Goal: Task Accomplishment & Management: Use online tool/utility

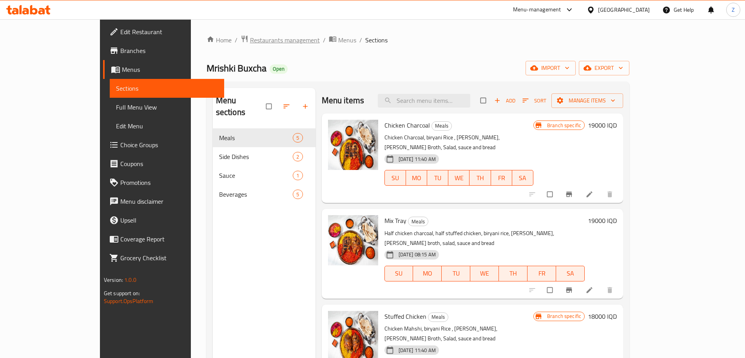
click at [250, 40] on span "Restaurants management" at bounding box center [285, 39] width 70 height 9
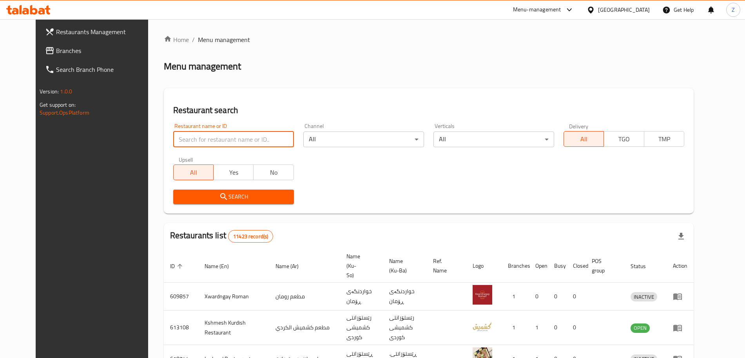
click at [198, 142] on input "search" at bounding box center [233, 139] width 121 height 16
click button "Search" at bounding box center [233, 196] width 121 height 15
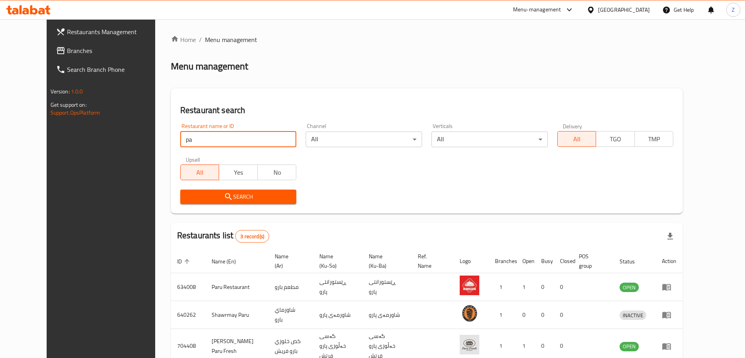
type input "p"
click at [379, 56] on div "Home / Menu management Menu management Restaurant search Restaurant name or ID …" at bounding box center [427, 212] width 512 height 355
click at [561, 13] on div "Menu-management" at bounding box center [537, 9] width 48 height 9
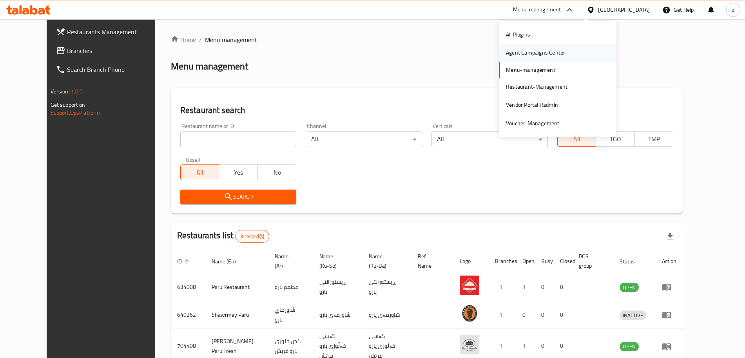
click at [531, 54] on div "Agent Campaigns Center" at bounding box center [535, 52] width 59 height 9
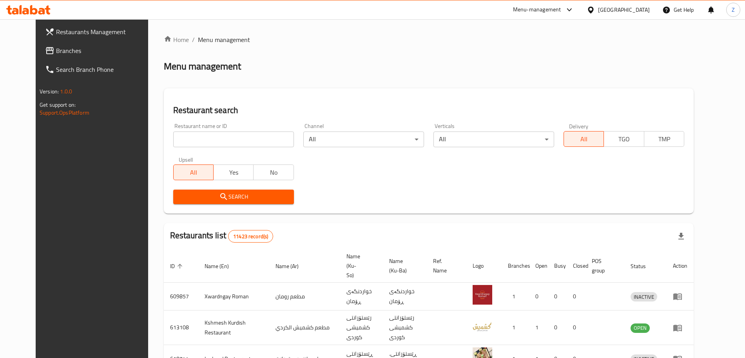
click at [205, 140] on input "search" at bounding box center [233, 139] width 121 height 16
type input "berlin [PERSON_NAME]"
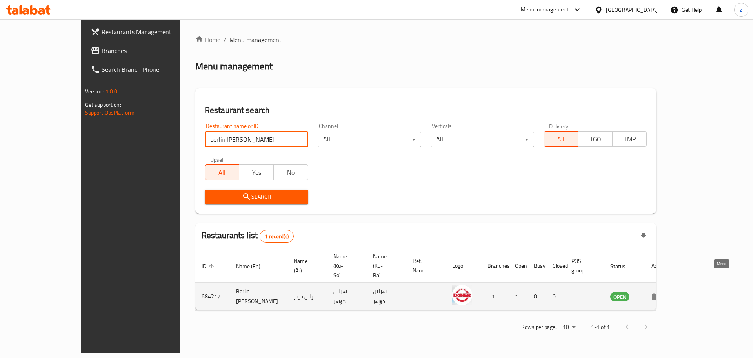
click at [659, 295] on icon "enhanced table" at bounding box center [657, 296] width 3 height 3
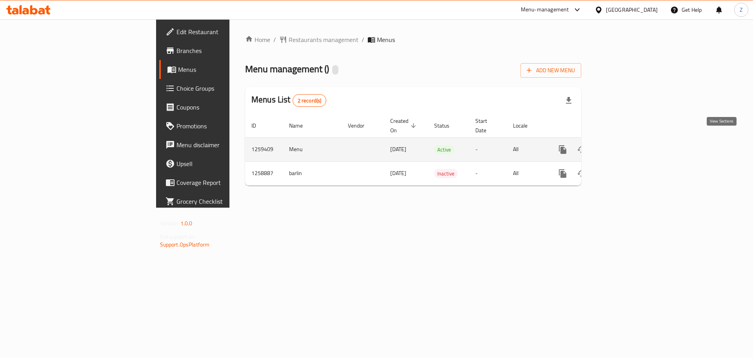
click at [628, 140] on link "enhanced table" at bounding box center [619, 149] width 19 height 19
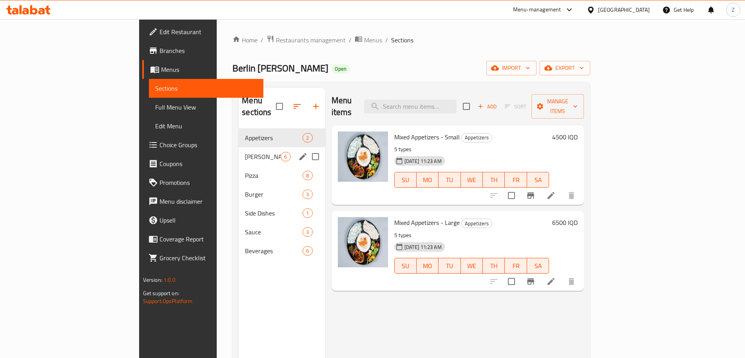
click at [239, 149] on div "[PERSON_NAME] 6" at bounding box center [282, 156] width 86 height 19
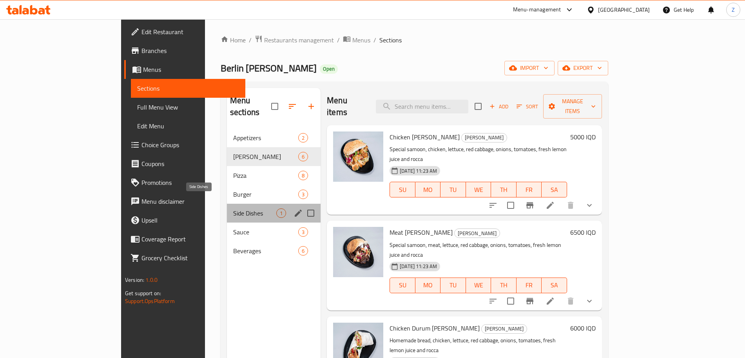
click at [233, 208] on span "Side Dishes" at bounding box center [254, 212] width 43 height 9
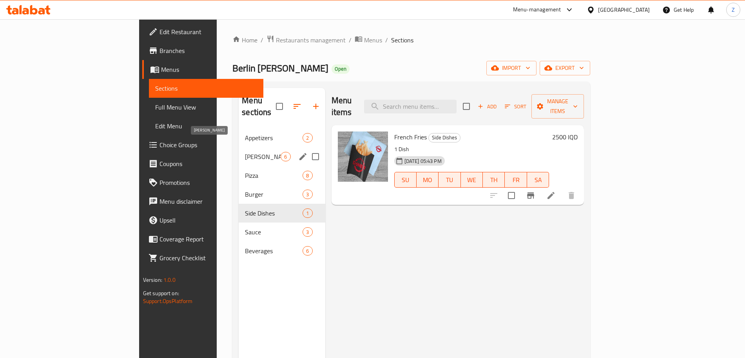
click at [245, 152] on span "[PERSON_NAME]" at bounding box center [263, 156] width 36 height 9
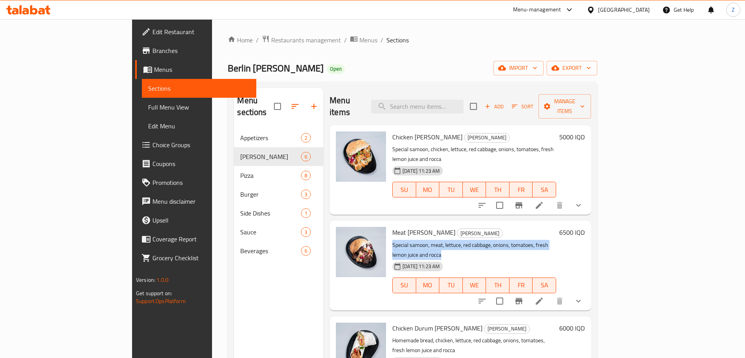
drag, startPoint x: 360, startPoint y: 224, endPoint x: 581, endPoint y: 225, distance: 220.3
click at [556, 240] on p "Special samoon, meat, lettuce, red cabbage, onions, tomatoes, fresh lemon juice…" at bounding box center [474, 250] width 164 height 20
copy p "Special samoon, meat, lettuce, red cabbage, onions, tomatoes, fresh lemon juice…"
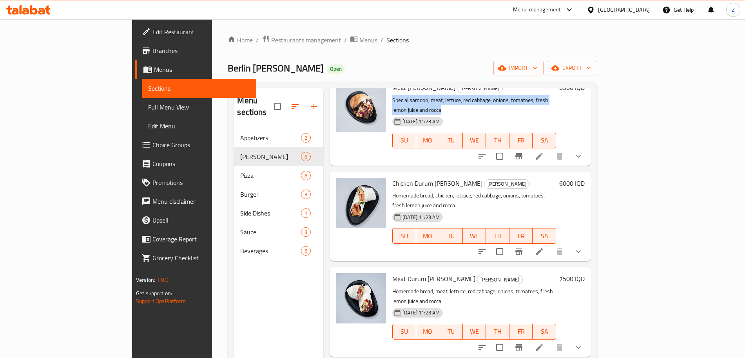
scroll to position [143, 0]
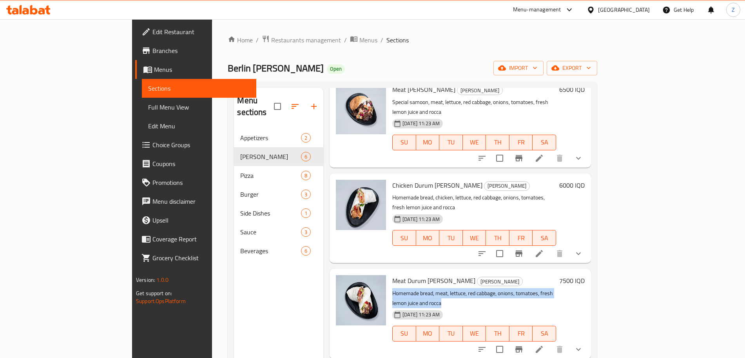
drag, startPoint x: 361, startPoint y: 252, endPoint x: 578, endPoint y: 250, distance: 217.6
click at [556, 288] on p "Homemade bread, meat, lettuce, red cabbage, onions, tomatoes, fresh lemon juice…" at bounding box center [474, 298] width 164 height 20
copy p "Homemade bread, meat, lettuce, red cabbage, onions, tomatoes, fresh lemon juice…"
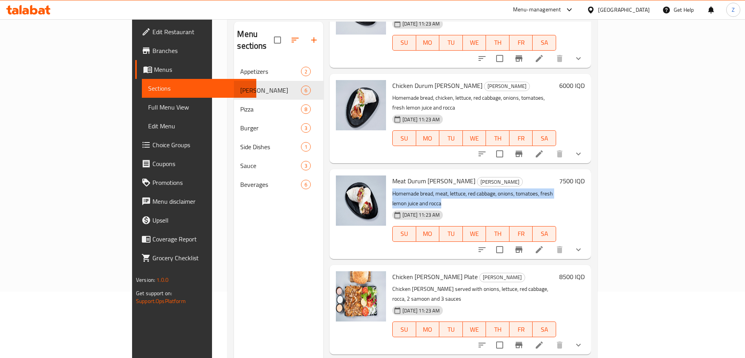
scroll to position [110, 0]
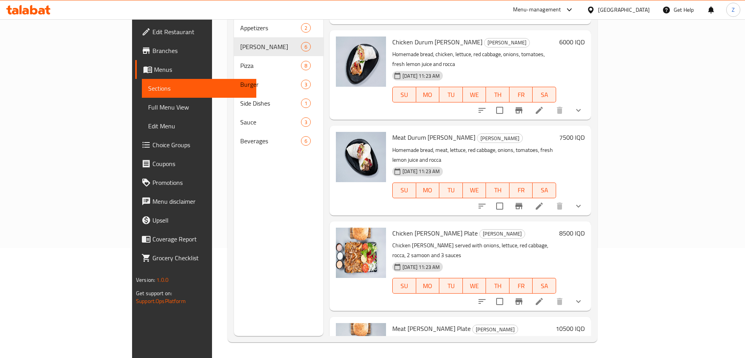
click at [392, 336] on p "Meat [PERSON_NAME] served with onions, lettuce, red cabbage, rocca, 2 samoon an…" at bounding box center [472, 346] width 160 height 20
drag, startPoint x: 359, startPoint y: 278, endPoint x: 566, endPoint y: 277, distance: 206.2
click at [553, 336] on p "Meat [PERSON_NAME] served with onions, lettuce, red cabbage, rocca, 2 samoon an…" at bounding box center [472, 346] width 160 height 20
copy p "Meat [PERSON_NAME] served with onions, lettuce, red cabbage, rocca, 2 samoon an…"
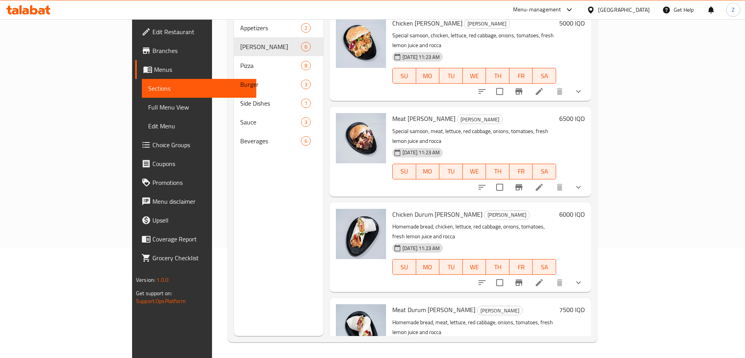
scroll to position [0, 0]
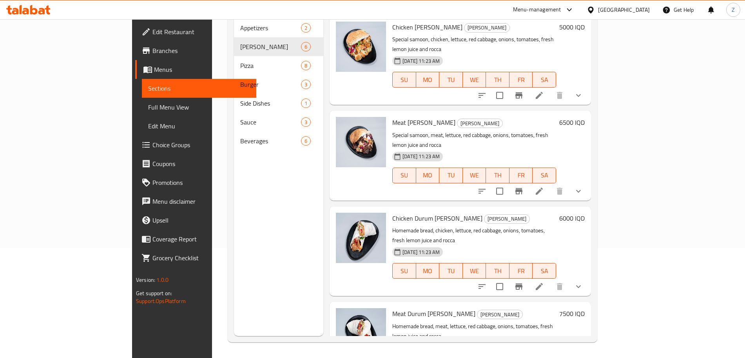
click at [561, 10] on div "Menu-management" at bounding box center [537, 9] width 48 height 9
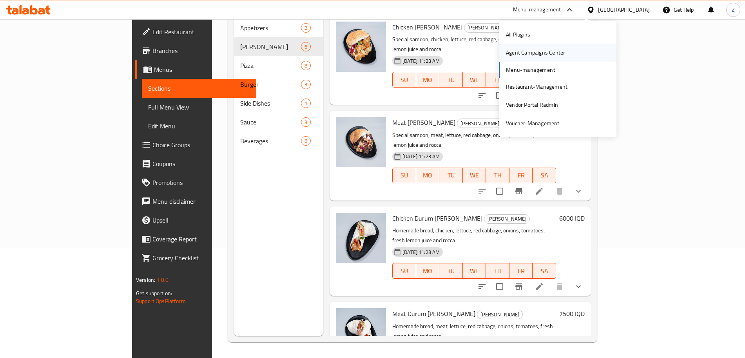
click at [546, 50] on div "Agent Campaigns Center" at bounding box center [535, 52] width 59 height 9
